Goal: Task Accomplishment & Management: Manage account settings

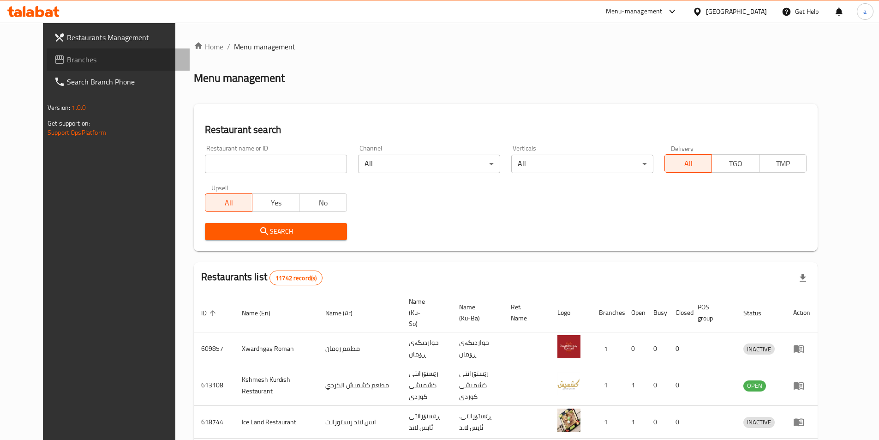
click at [67, 57] on span "Branches" at bounding box center [124, 59] width 115 height 11
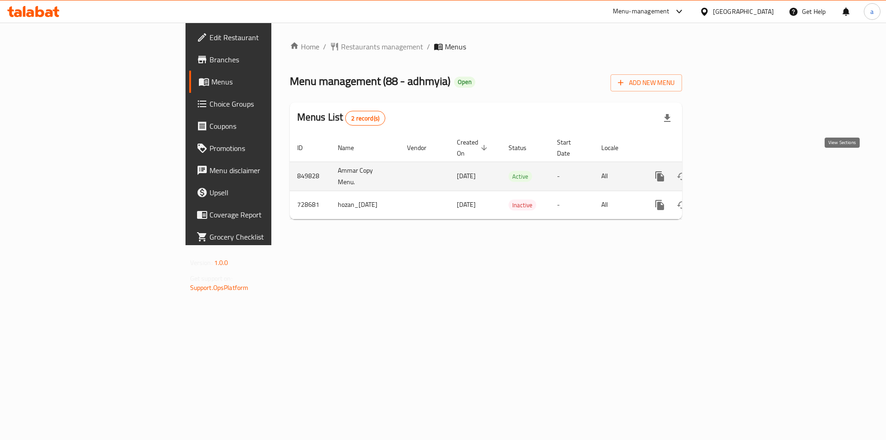
click at [731, 171] on icon "enhanced table" at bounding box center [725, 176] width 11 height 11
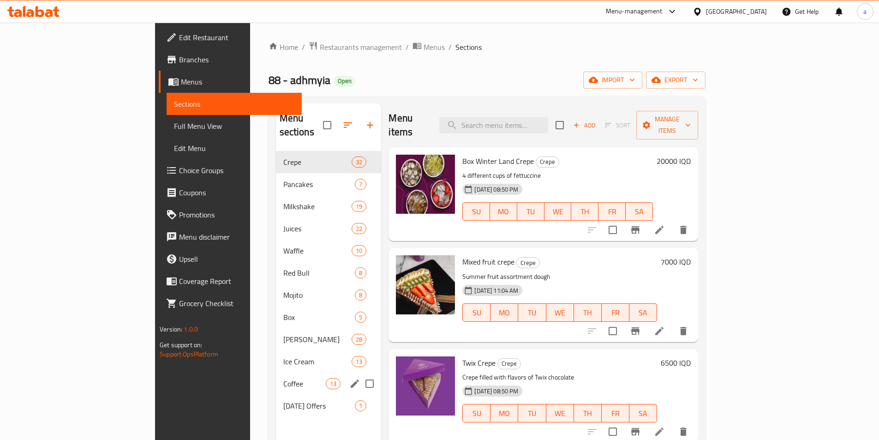
click at [276, 372] on div "Coffee 13" at bounding box center [329, 383] width 106 height 22
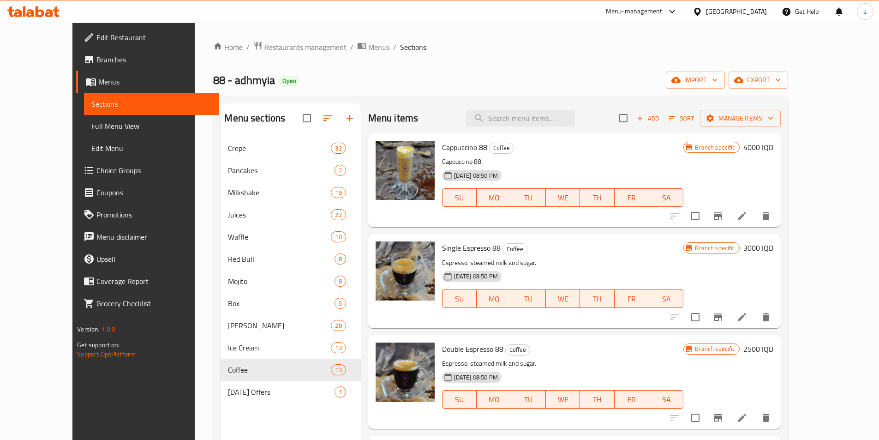
click at [96, 36] on span "Edit Restaurant" at bounding box center [153, 37] width 115 height 11
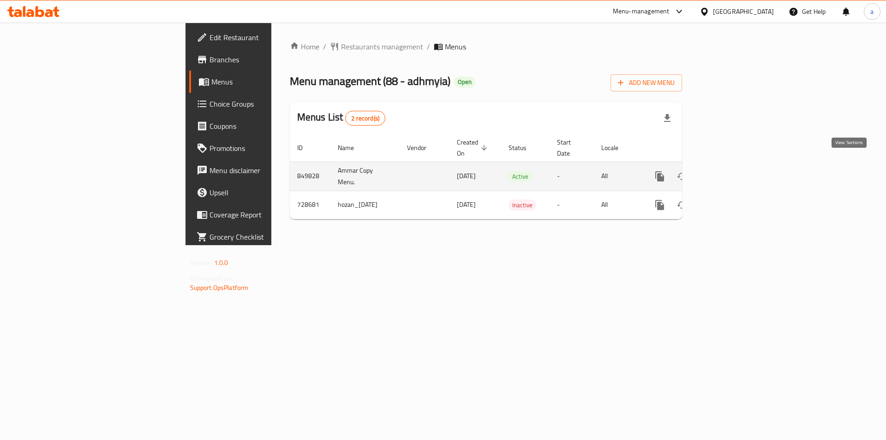
click at [731, 171] on icon "enhanced table" at bounding box center [725, 176] width 11 height 11
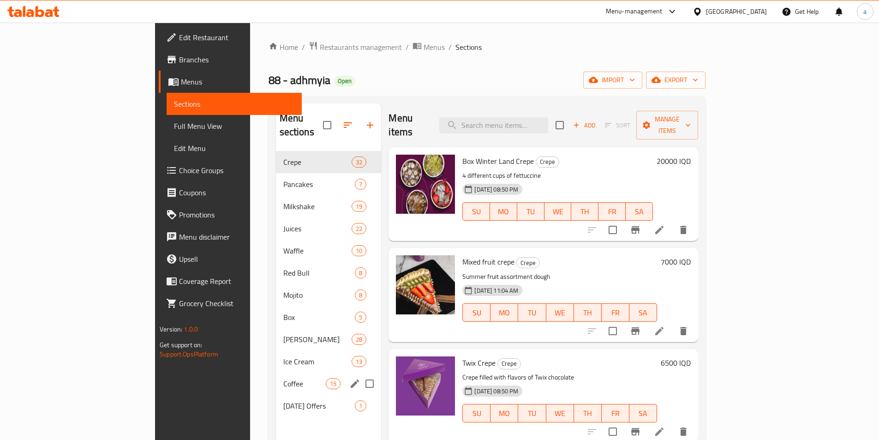
click at [276, 372] on div "Coffee 15" at bounding box center [329, 383] width 106 height 22
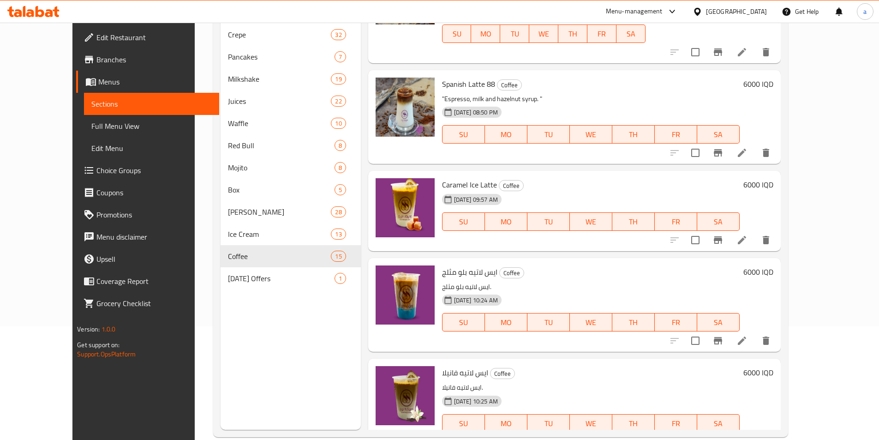
scroll to position [129, 0]
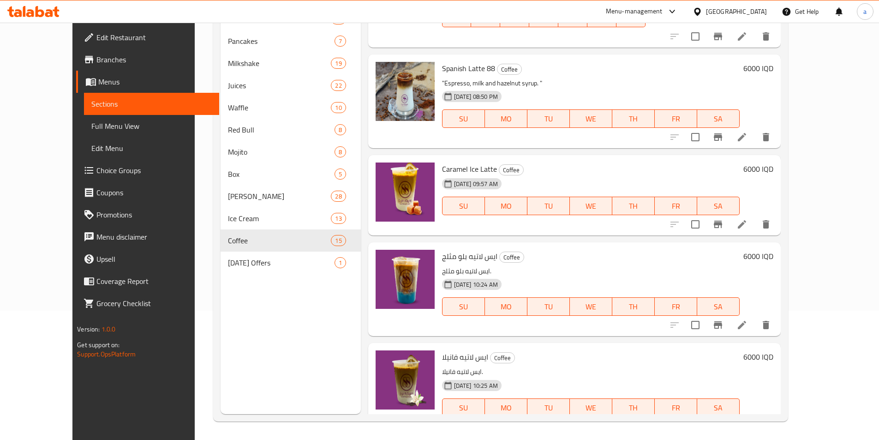
click at [755, 417] on li at bounding box center [742, 425] width 26 height 17
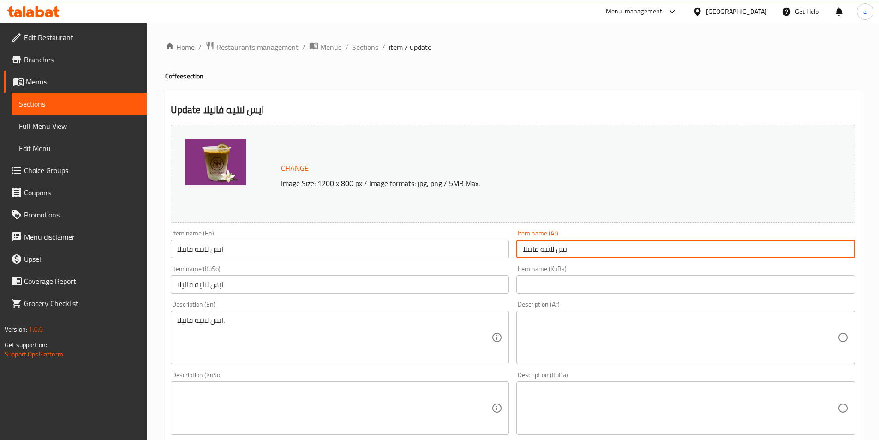
drag, startPoint x: 588, startPoint y: 249, endPoint x: 428, endPoint y: 253, distance: 160.1
click at [428, 253] on div "Change Image Size: 1200 x 800 px / Image formats: jpg, png / 5MB Max. Item name…" at bounding box center [512, 379] width 691 height 517
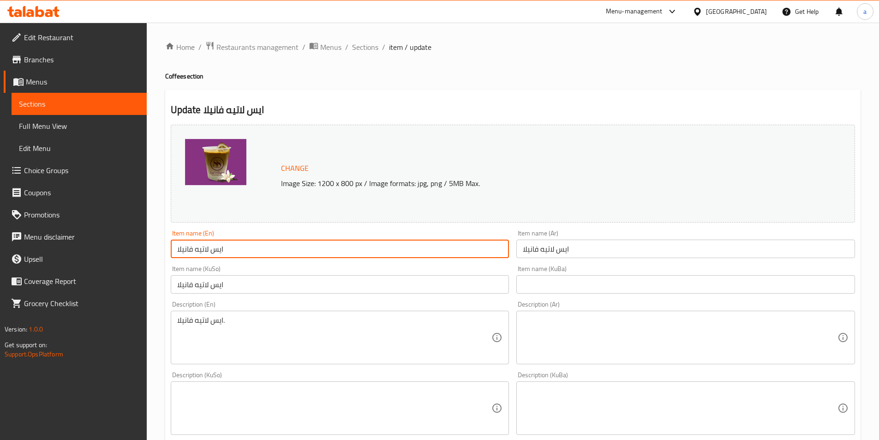
drag, startPoint x: 290, startPoint y: 250, endPoint x: 129, endPoint y: 248, distance: 161.0
click at [129, 248] on div "Edit Restaurant Branches Menus Sections Full Menu View Edit Menu Choice Groups …" at bounding box center [439, 397] width 879 height 749
paste input "Ice Latte Vanilla"
type input "Ice Latte Vanilla"
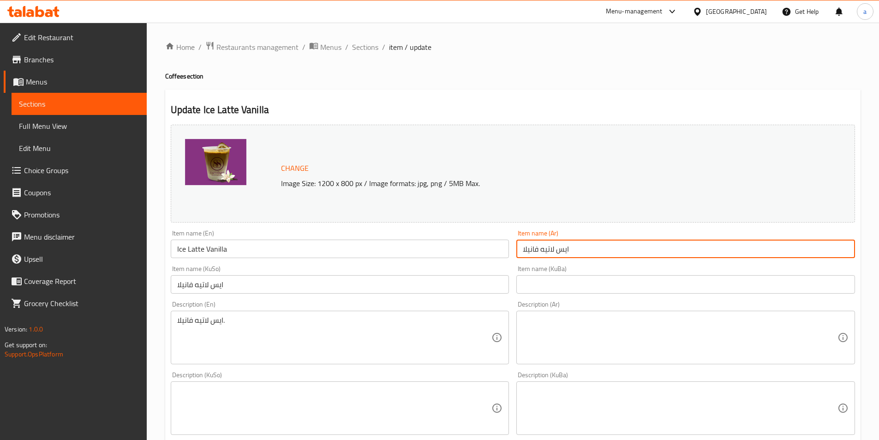
drag, startPoint x: 592, startPoint y: 251, endPoint x: 584, endPoint y: 252, distance: 7.9
click at [584, 252] on input "ايس لاتيه فانيلا" at bounding box center [685, 248] width 339 height 18
drag, startPoint x: 566, startPoint y: 250, endPoint x: 583, endPoint y: 249, distance: 16.6
click at [583, 249] on input "ايس لاتيه فانيلا" at bounding box center [685, 248] width 339 height 18
type input "آيس لاتيه فانيلا"
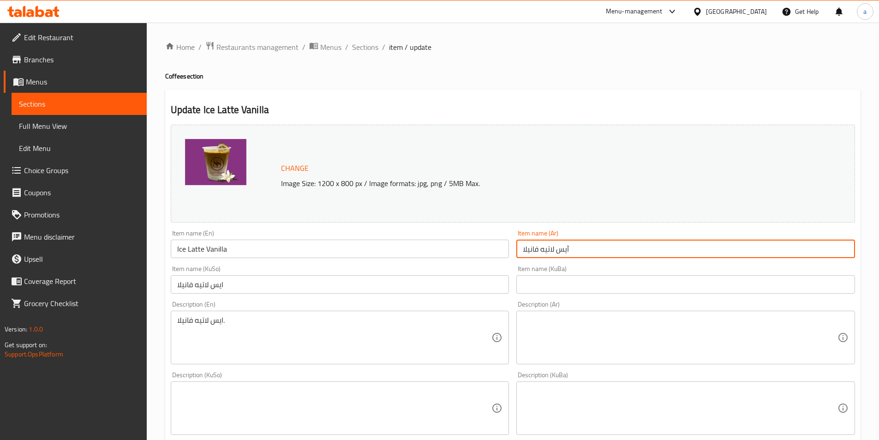
click at [561, 284] on input "text" at bounding box center [685, 284] width 339 height 18
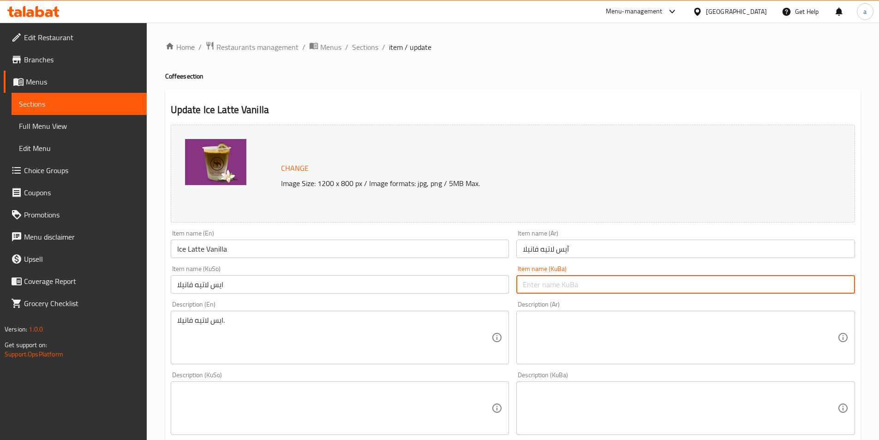
paste input "ئایس لاتێ"
paste input "ڤانێلا"
drag, startPoint x: 797, startPoint y: 281, endPoint x: 863, endPoint y: 285, distance: 66.5
click at [863, 285] on div "Home / Restaurants management / Menus / Sections / item / update Coffee section…" at bounding box center [513, 397] width 732 height 749
type input "ئایس لاتێ ڤانێلا"
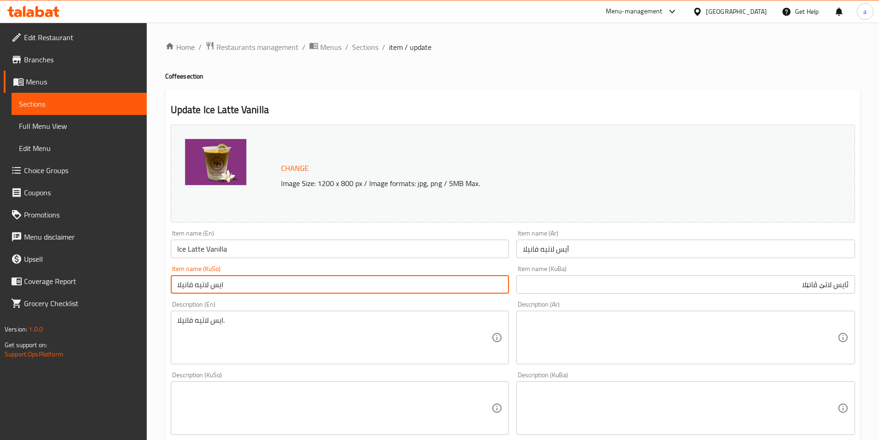
drag, startPoint x: 455, startPoint y: 280, endPoint x: 86, endPoint y: 285, distance: 368.5
click at [86, 285] on div "Edit Restaurant Branches Menus Sections Full Menu View Edit Menu Choice Groups …" at bounding box center [439, 397] width 879 height 749
paste input "ایس لاتێ ڤانێ"
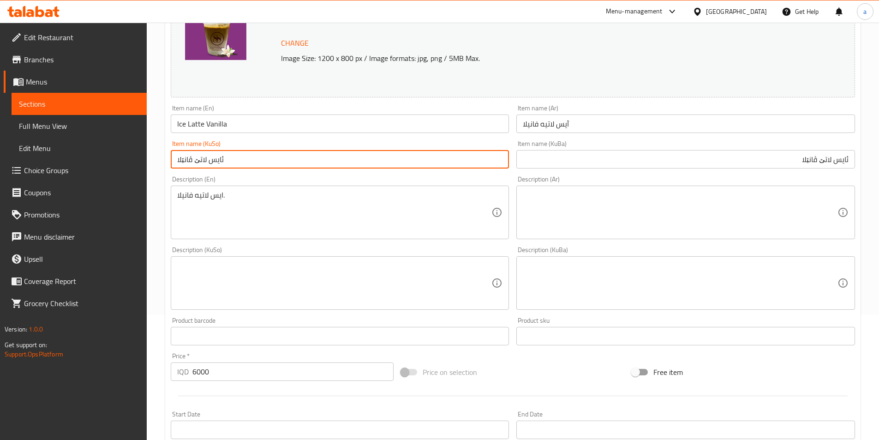
scroll to position [138, 0]
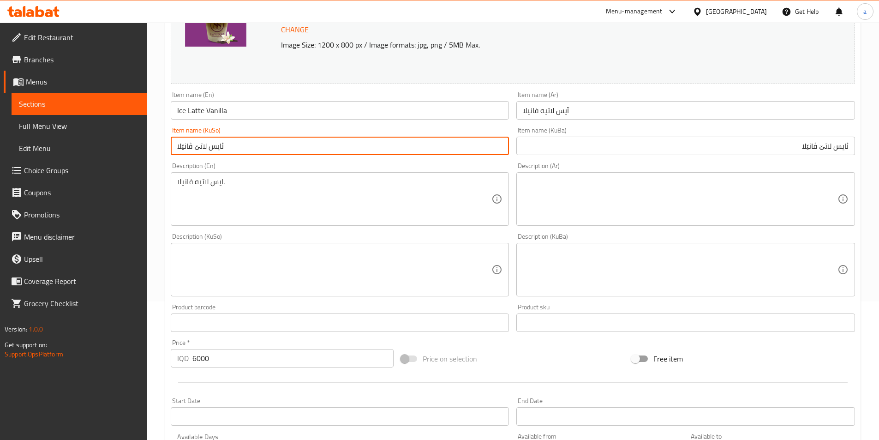
type input "ئایس لاتێ ڤانێلا"
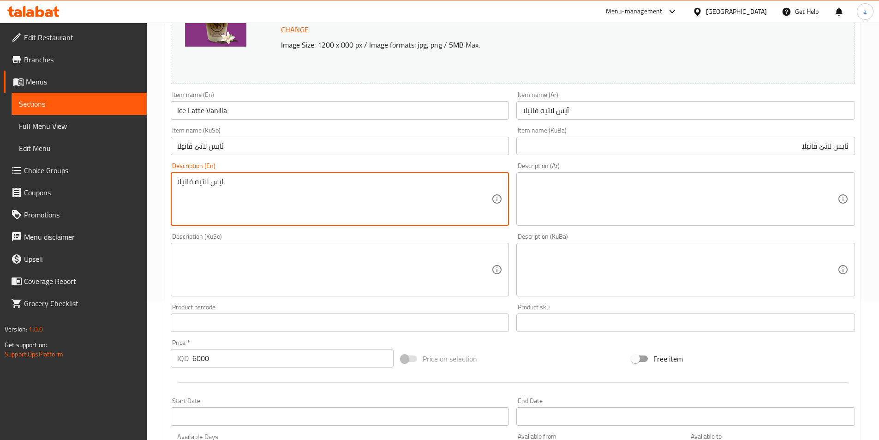
drag, startPoint x: 355, startPoint y: 190, endPoint x: 155, endPoint y: 184, distance: 200.7
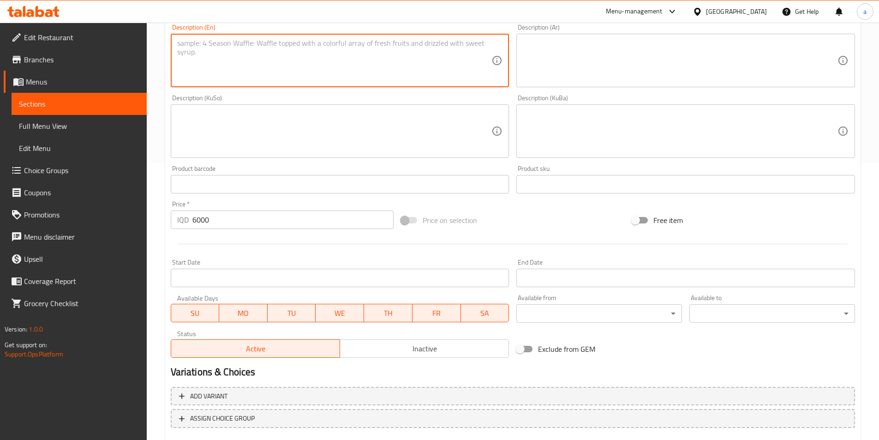
scroll to position [332, 0]
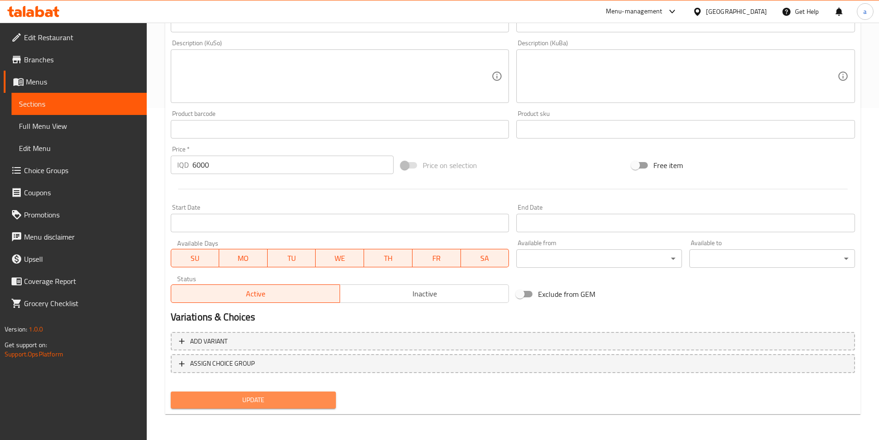
click at [242, 403] on span "Update" at bounding box center [253, 400] width 151 height 12
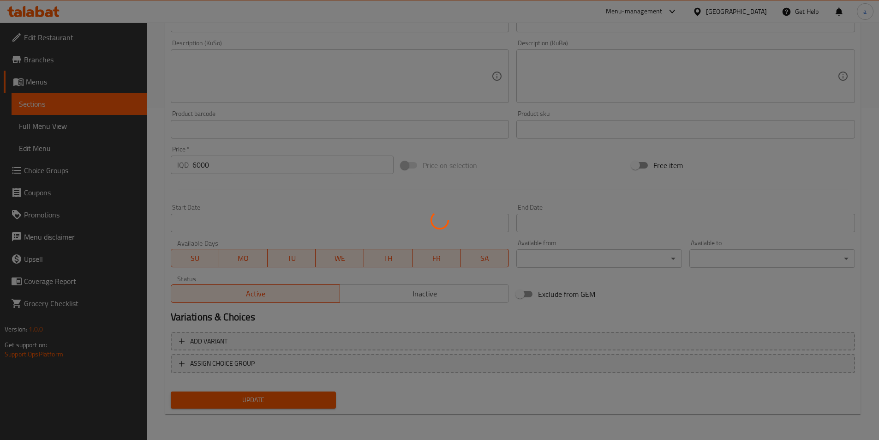
scroll to position [0, 0]
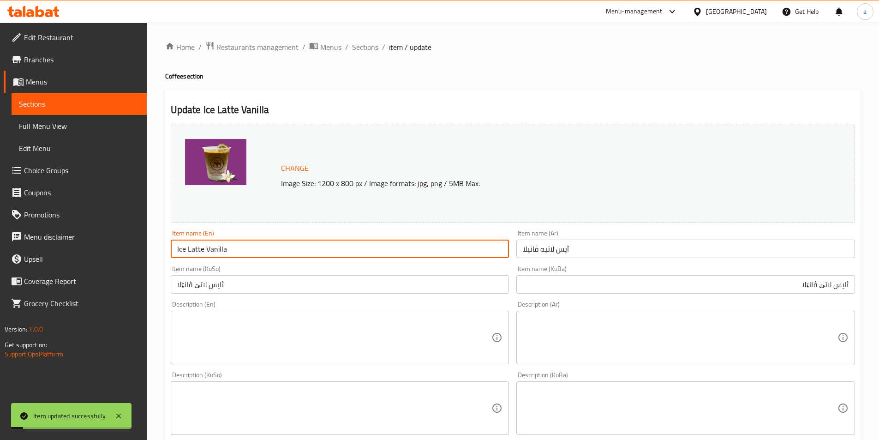
drag, startPoint x: 282, startPoint y: 253, endPoint x: 157, endPoint y: 253, distance: 125.0
click at [157, 253] on div "Home / Restaurants management / Menus / Sections / item / update Coffee section…" at bounding box center [513, 397] width 732 height 749
click at [275, 245] on input "Ice Latte Vanilla" at bounding box center [340, 248] width 339 height 18
click at [283, 250] on input "Ice Latte Vanilla" at bounding box center [340, 248] width 339 height 18
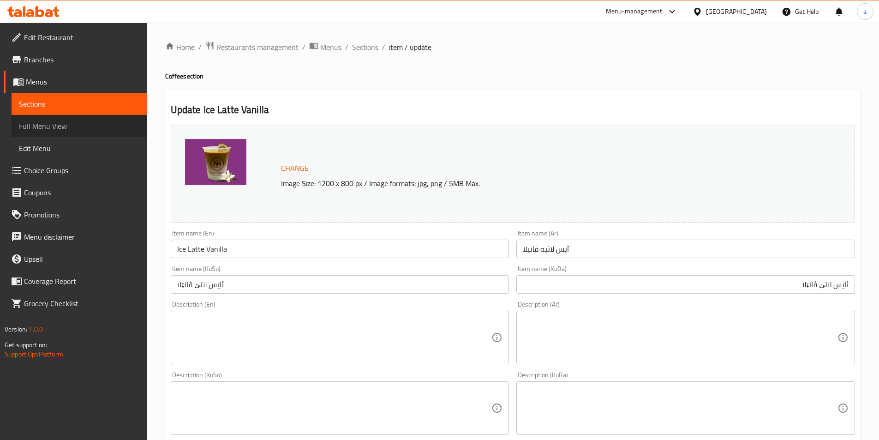
click at [53, 123] on span "Full Menu View" at bounding box center [79, 125] width 120 height 11
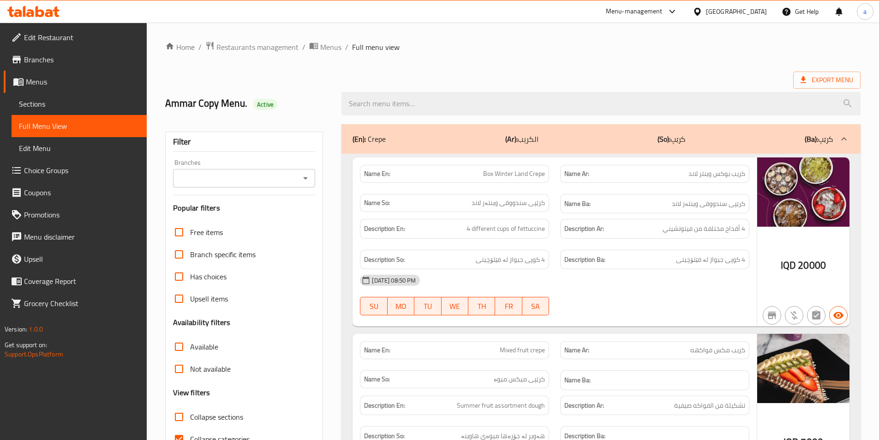
click at [305, 175] on icon "Open" at bounding box center [305, 177] width 11 height 11
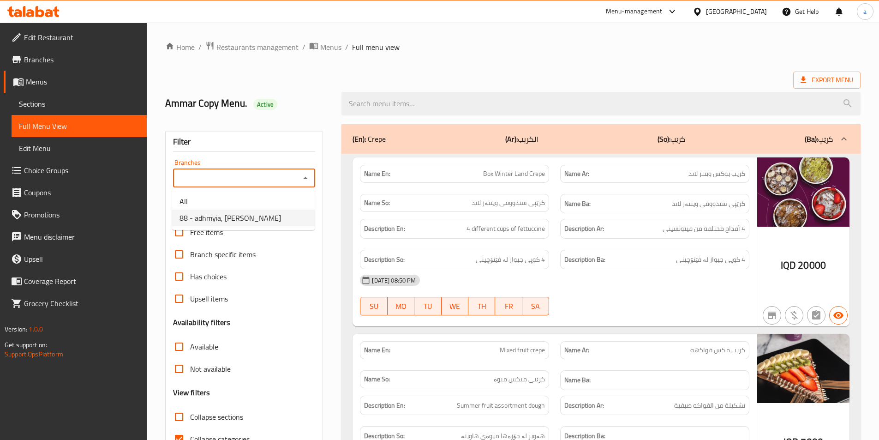
click at [268, 223] on li "88 - adhmyia, Al Aathameya" at bounding box center [243, 217] width 143 height 17
type input "88 - adhmyia, Al Aathameya"
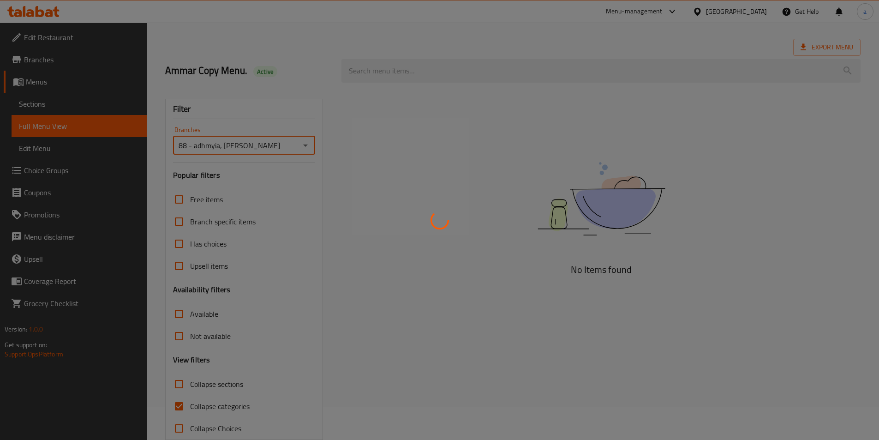
scroll to position [51, 0]
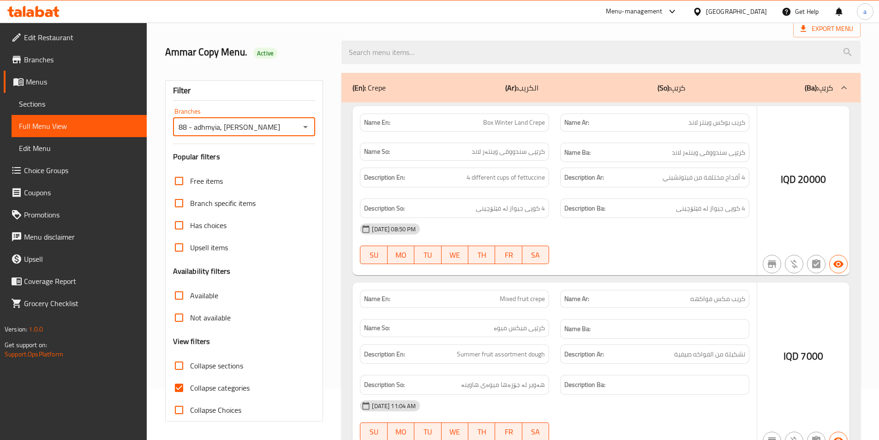
click at [183, 387] on div at bounding box center [439, 220] width 879 height 440
click at [178, 388] on div at bounding box center [439, 220] width 879 height 440
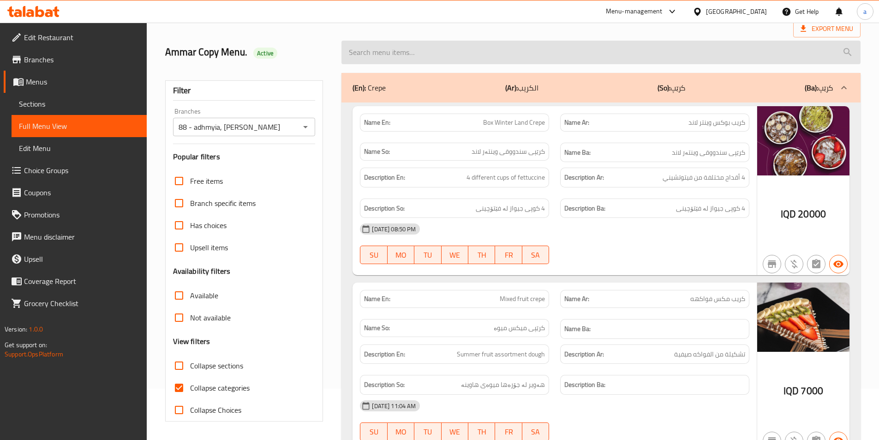
click at [482, 51] on input "search" at bounding box center [600, 53] width 519 height 24
paste input "Ice Latte Vanilla"
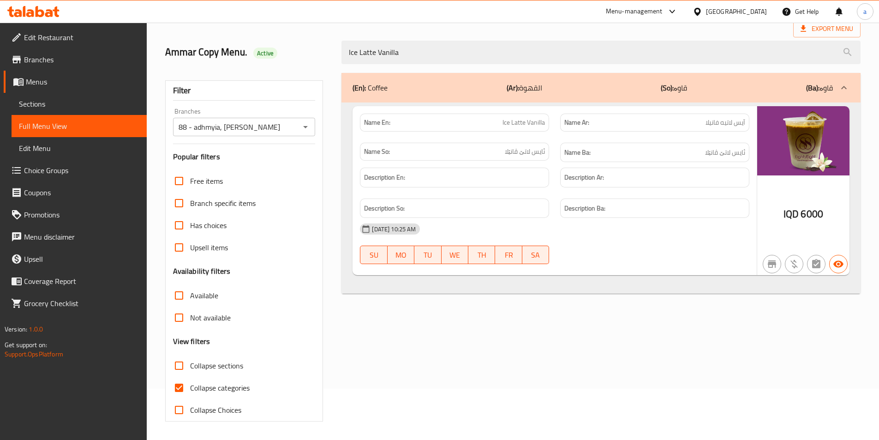
type input "Ice Latte Vanilla"
click at [187, 387] on input "Collapse categories" at bounding box center [179, 387] width 22 height 22
checkbox input "false"
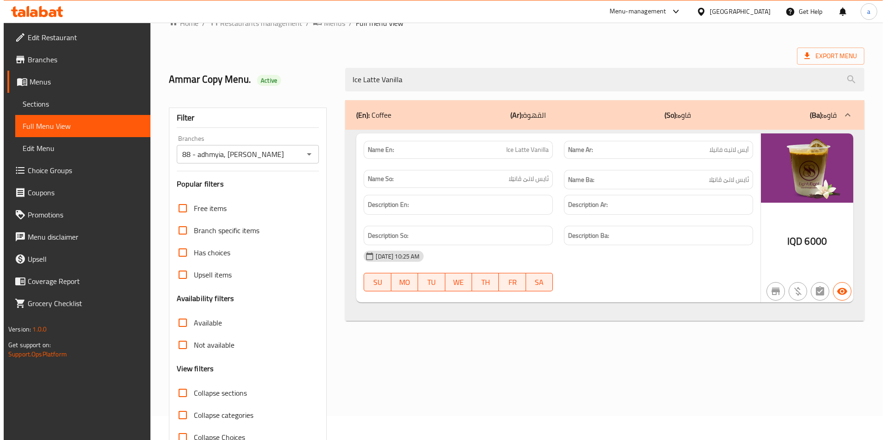
scroll to position [0, 0]
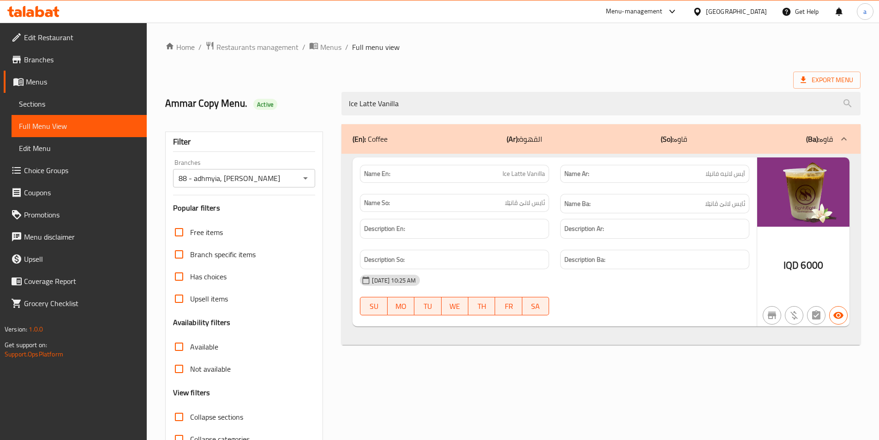
click at [575, 60] on div "Home / Restaurants management / Menus / Full menu view Export Menu Ammar Copy M…" at bounding box center [512, 256] width 695 height 431
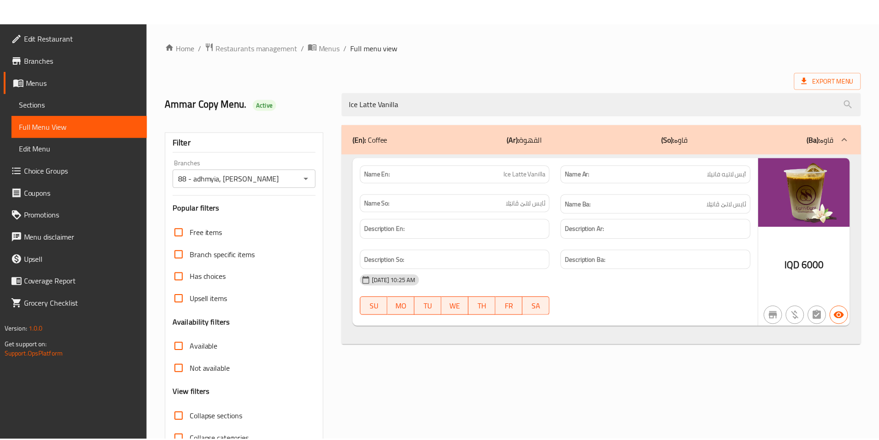
scroll to position [51, 0]
